Goal: Book appointment/travel/reservation

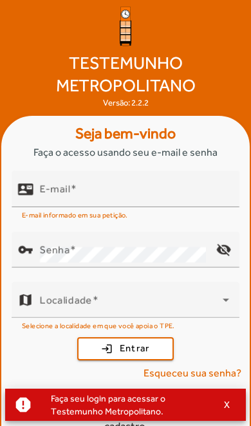
click at [157, 202] on input "E-mail" at bounding box center [134, 193] width 189 height 15
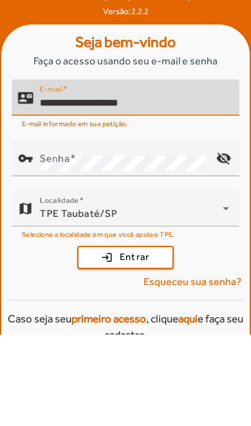
type input "**********"
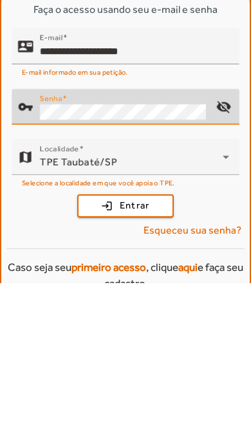
click at [228, 234] on mat-icon "visibility_off" at bounding box center [223, 249] width 31 height 31
click at [150, 333] on span "submit" at bounding box center [125, 348] width 94 height 31
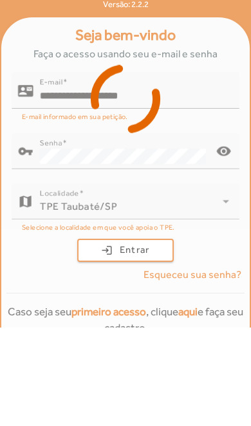
scroll to position [53, 0]
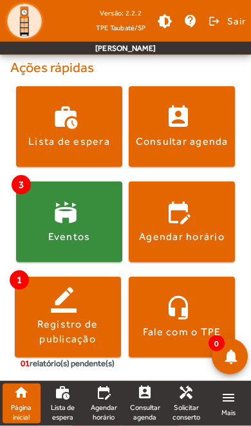
scroll to position [267, 0]
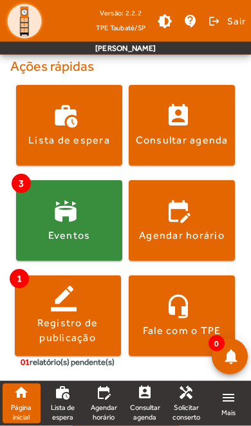
click at [76, 312] on span at bounding box center [68, 315] width 106 height 31
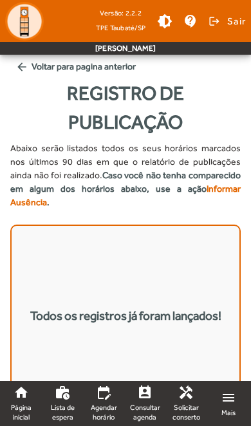
scroll to position [1, 0]
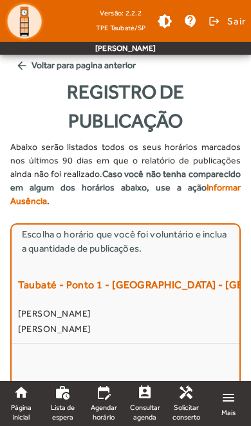
click at [168, 324] on span "[PERSON_NAME]" at bounding box center [125, 328] width 215 height 15
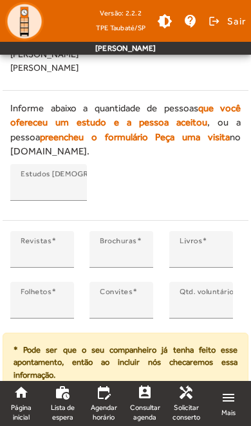
scroll to position [528, 0]
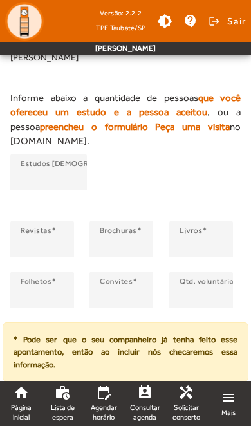
click at [183, 396] on span "Incluir" at bounding box center [179, 403] width 30 height 15
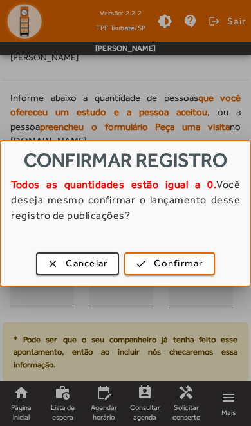
scroll to position [0, 0]
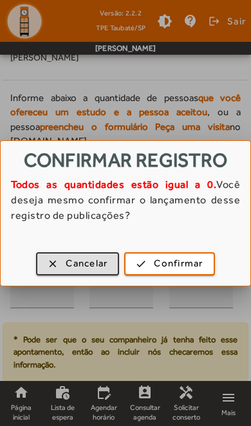
click at [194, 266] on span "Confirmar" at bounding box center [178, 263] width 49 height 15
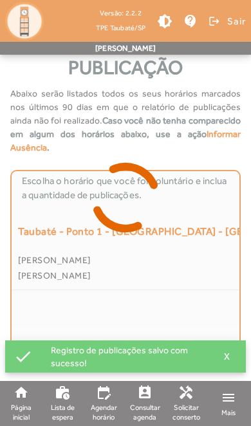
scroll to position [55, 0]
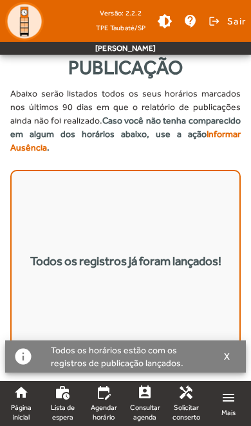
click at [107, 409] on span "Agendar horário" at bounding box center [104, 411] width 28 height 19
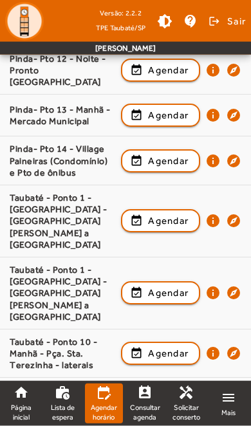
scroll to position [1244, 0]
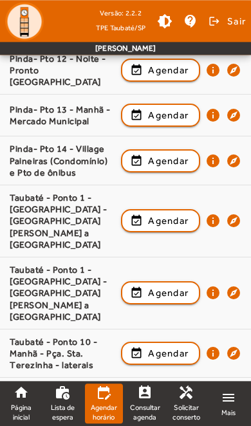
click at [180, 285] on span "Agendar" at bounding box center [168, 292] width 40 height 15
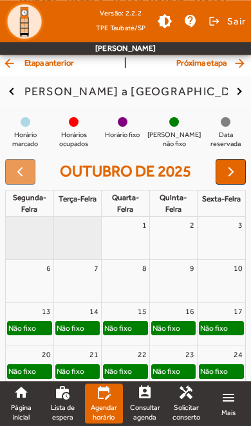
scroll to position [114, 0]
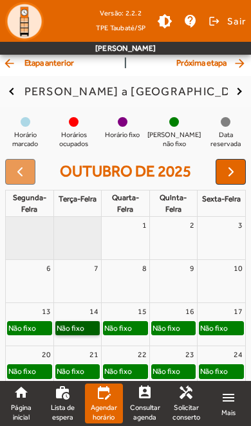
click at [87, 321] on link "Não fixo" at bounding box center [77, 328] width 44 height 14
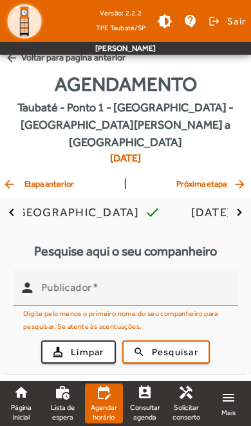
scroll to position [0, 0]
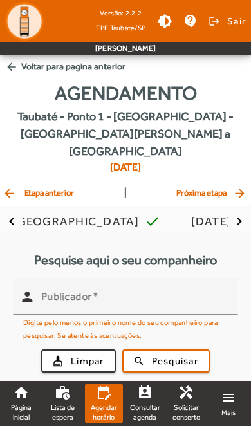
click at [153, 294] on input "Publicador" at bounding box center [134, 301] width 186 height 15
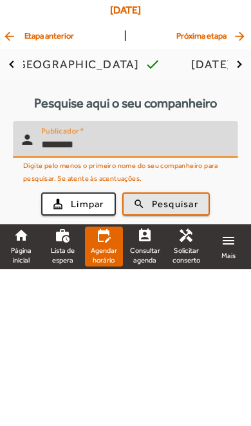
type input "********"
click at [198, 354] on span "Pesquisar" at bounding box center [175, 361] width 46 height 15
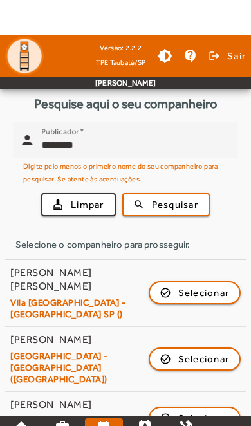
scroll to position [192, 0]
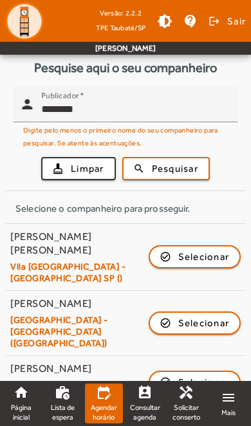
click at [216, 374] on span "Selecionar" at bounding box center [203, 381] width 51 height 15
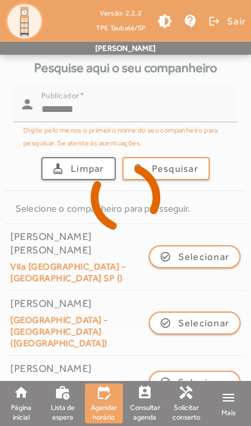
scroll to position [25, 0]
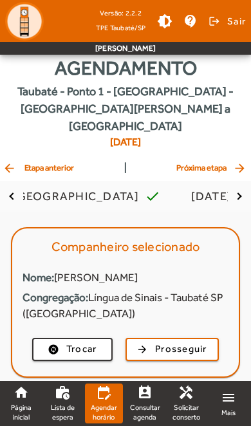
click at [197, 341] on span "Prosseguir" at bounding box center [181, 348] width 52 height 15
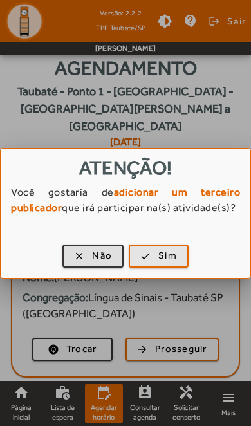
click at [177, 255] on span "button" at bounding box center [158, 255] width 57 height 31
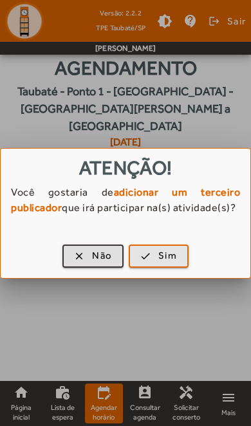
scroll to position [8, 0]
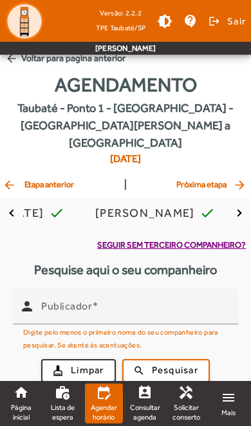
click at [160, 303] on input "Publicador" at bounding box center [134, 310] width 186 height 15
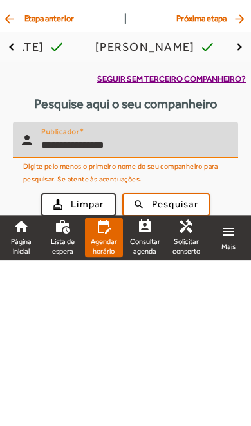
click at [195, 363] on span "Pesquisar" at bounding box center [175, 370] width 46 height 15
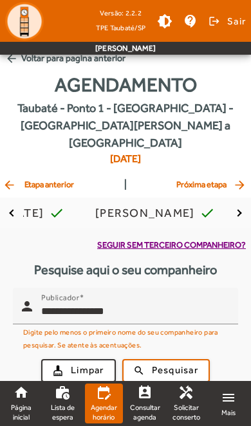
click at [188, 303] on input "**********" at bounding box center [134, 310] width 186 height 15
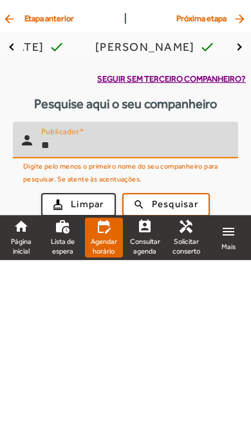
type input "*"
click at [88, 363] on span "Limpar" at bounding box center [87, 370] width 33 height 15
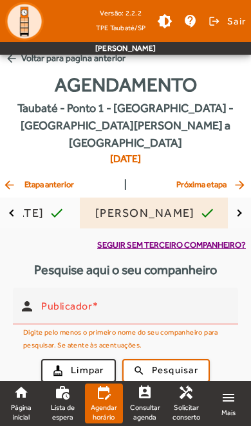
click at [199, 205] on mat-icon "check" at bounding box center [206, 212] width 15 height 15
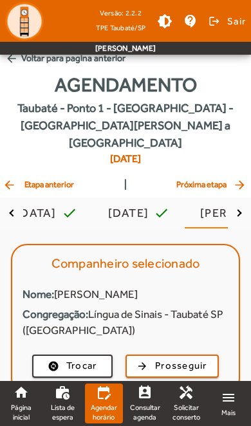
scroll to position [0, 0]
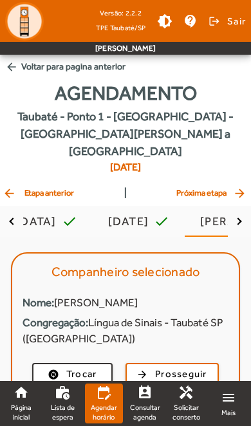
click at [188, 363] on span "button" at bounding box center [172, 374] width 91 height 31
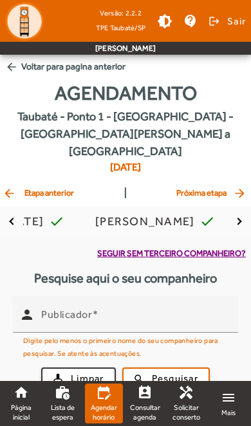
click at [223, 185] on span "Próxima etapa arrow_forward" at bounding box center [212, 192] width 72 height 15
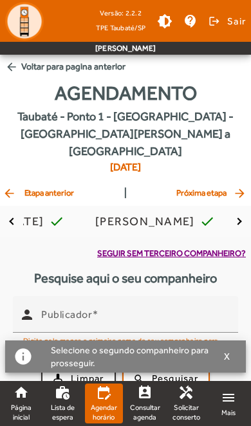
click at [231, 360] on span "button" at bounding box center [227, 356] width 32 height 31
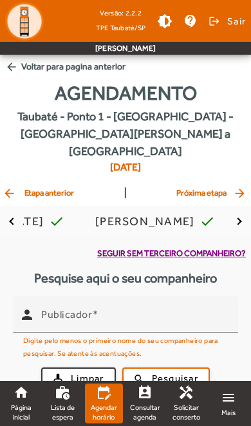
click at [30, 185] on span "arrow_back Etapa anterior" at bounding box center [38, 192] width 71 height 15
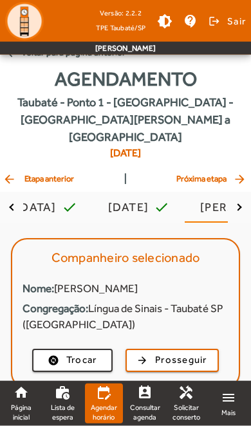
scroll to position [25, 0]
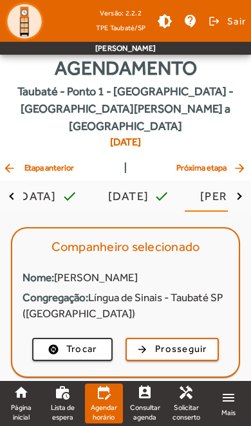
click at [196, 341] on span "Prosseguir" at bounding box center [181, 348] width 52 height 15
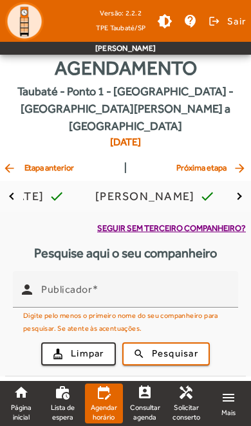
scroll to position [8, 0]
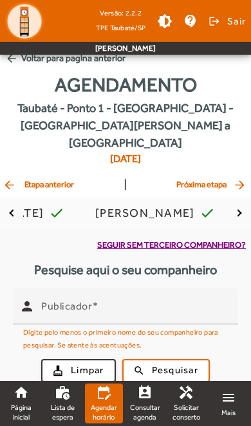
click at [89, 363] on span "Limpar" at bounding box center [87, 370] width 33 height 15
click at [197, 238] on span "Seguir sem terceiro companheiro?" at bounding box center [171, 244] width 148 height 13
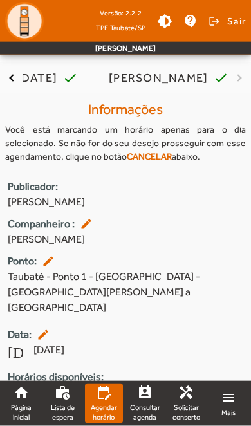
scroll to position [145, 0]
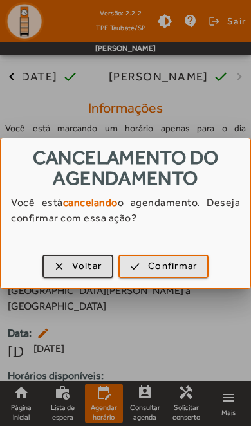
click at [188, 266] on span "Confirmar" at bounding box center [172, 265] width 49 height 15
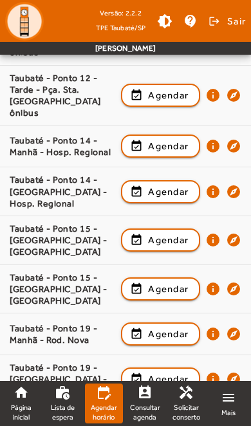
scroll to position [1810, 0]
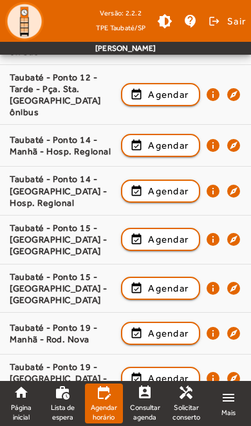
click at [167, 419] on span "Agendar" at bounding box center [168, 426] width 40 height 15
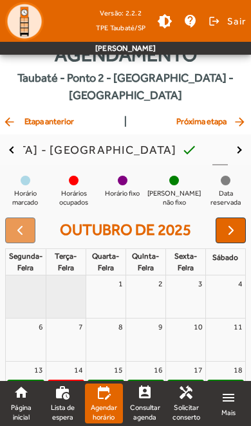
scroll to position [0, 0]
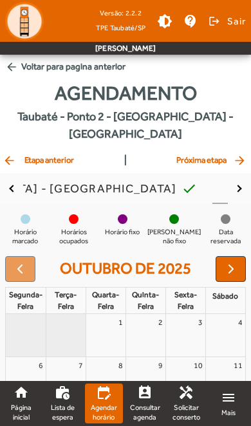
click at [23, 152] on span "arrow_back Etapa anterior" at bounding box center [38, 159] width 71 height 15
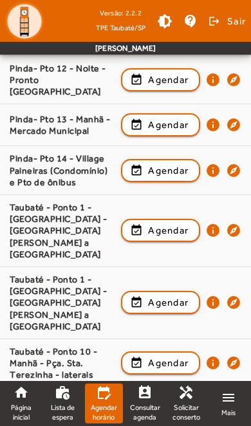
scroll to position [1269, 0]
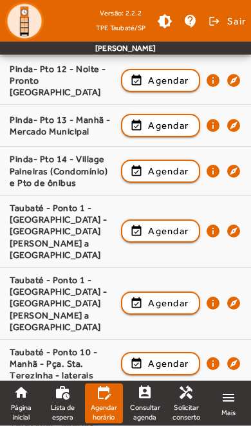
click at [175, 295] on span "Agendar" at bounding box center [168, 302] width 40 height 15
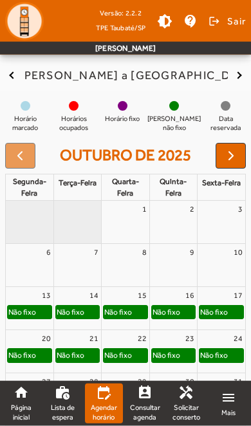
scroll to position [131, 0]
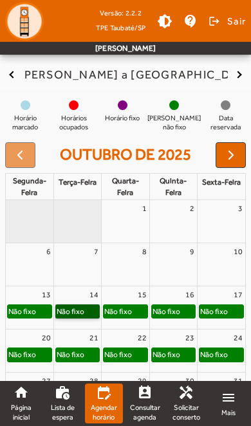
click at [82, 304] on link "Não fixo" at bounding box center [77, 311] width 44 height 14
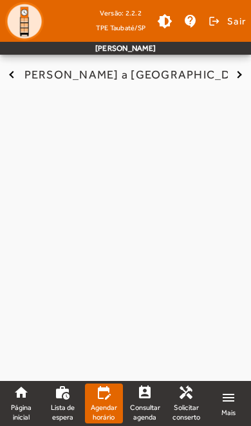
scroll to position [0, 0]
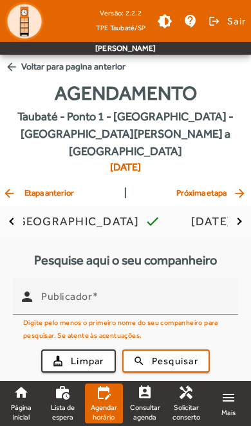
click at [176, 294] on input "Publicador" at bounding box center [134, 301] width 186 height 15
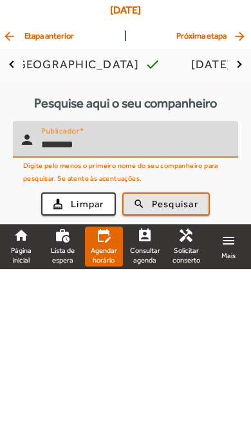
type input "********"
click at [196, 354] on span "Pesquisar" at bounding box center [175, 361] width 46 height 15
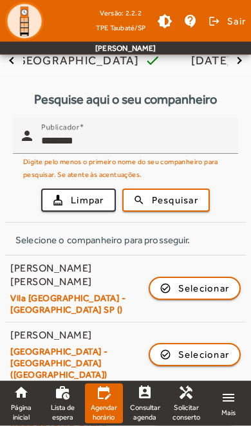
scroll to position [192, 0]
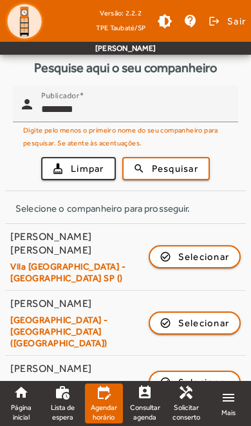
click at [201, 370] on button "check_circle_outline Selecionar" at bounding box center [194, 381] width 93 height 23
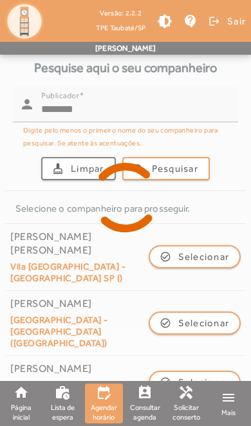
scroll to position [25, 0]
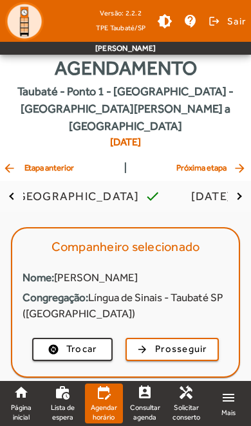
click at [197, 341] on span "Prosseguir" at bounding box center [181, 348] width 52 height 15
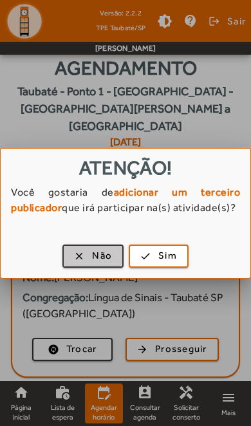
click at [91, 255] on span "button" at bounding box center [93, 255] width 58 height 31
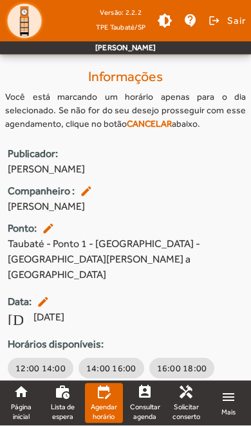
scroll to position [175, 0]
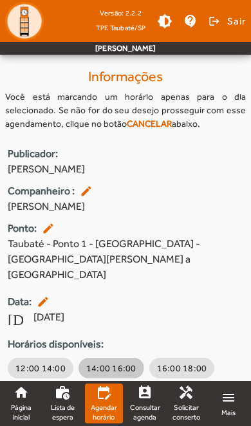
click at [106, 361] on span "14:00 16:00" at bounding box center [111, 367] width 50 height 13
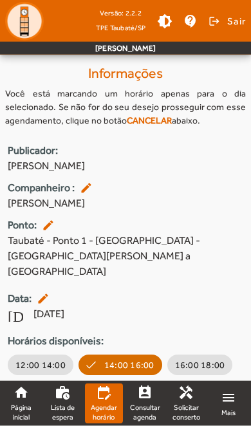
scroll to position [198, 0]
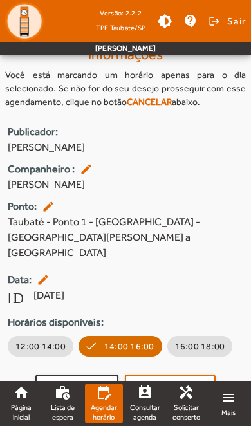
click at [196, 379] on span "Confirmar" at bounding box center [178, 386] width 49 height 15
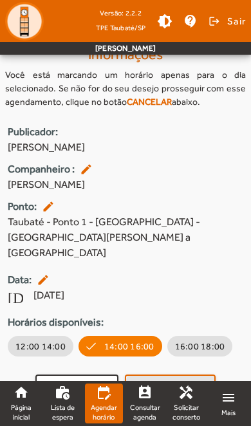
scroll to position [0, 0]
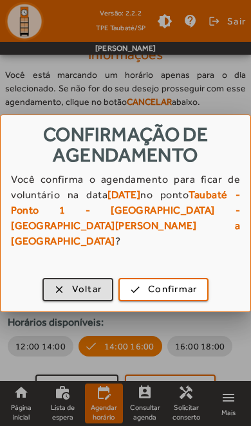
click at [185, 282] on span "Confirmar" at bounding box center [172, 289] width 49 height 15
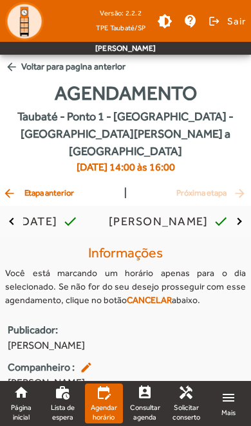
scroll to position [198, 0]
